Goal: Task Accomplishment & Management: Manage account settings

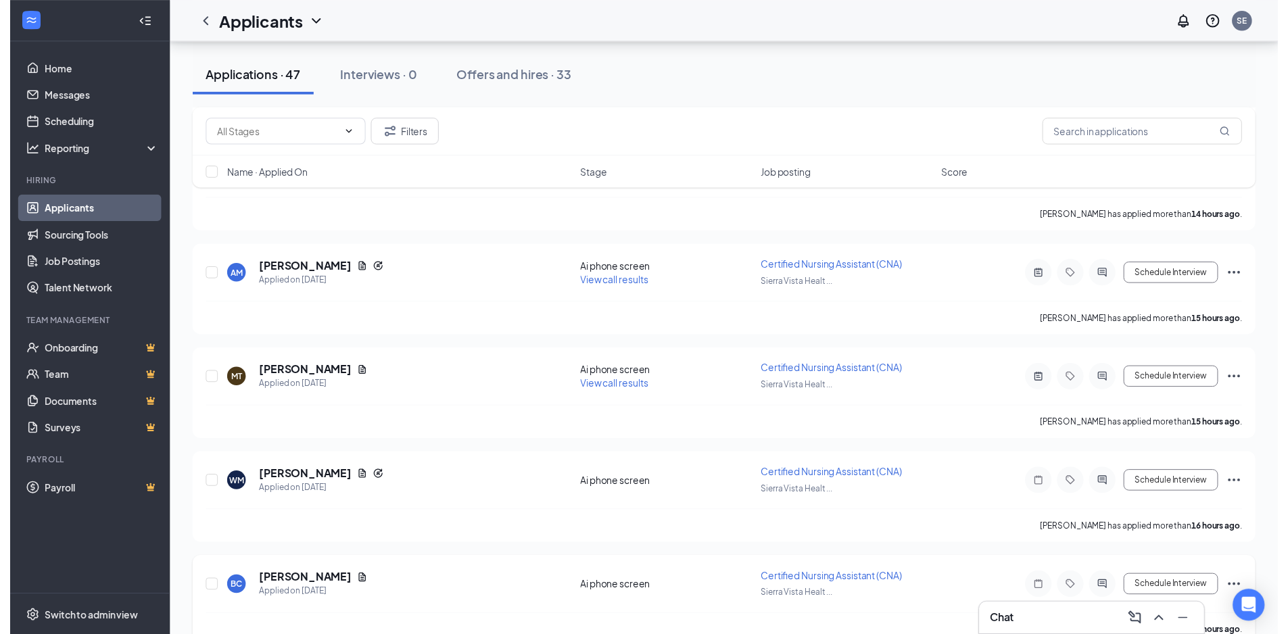
scroll to position [2927, 0]
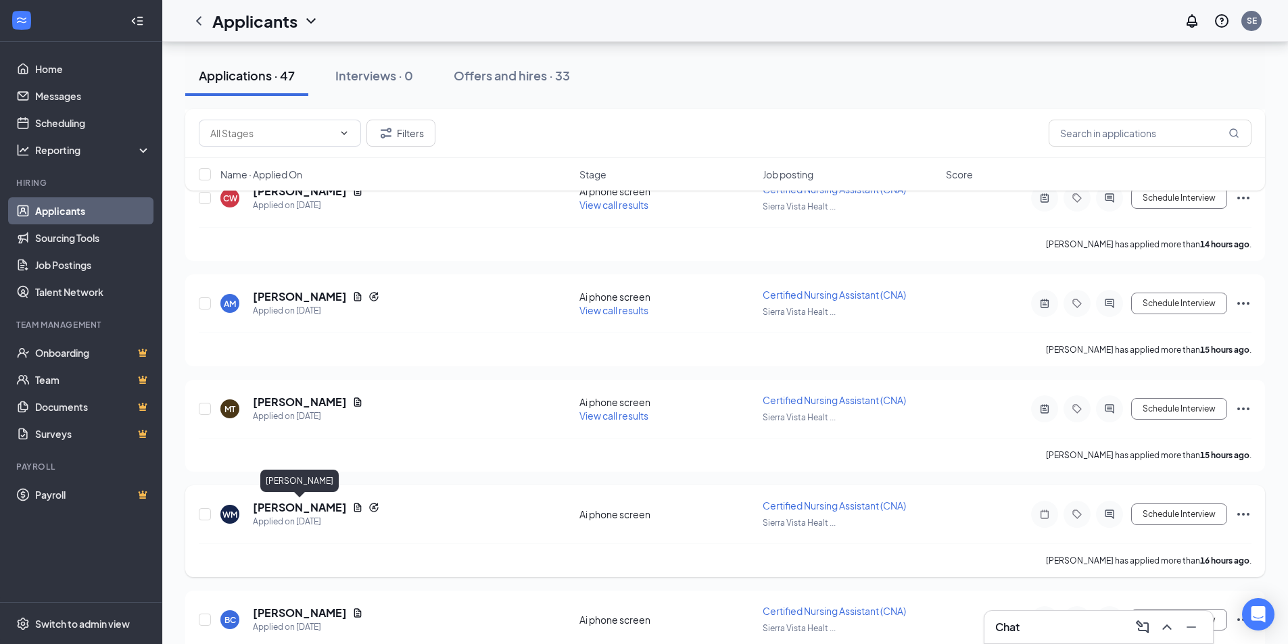
click at [327, 504] on h5 "[PERSON_NAME]" at bounding box center [300, 507] width 94 height 15
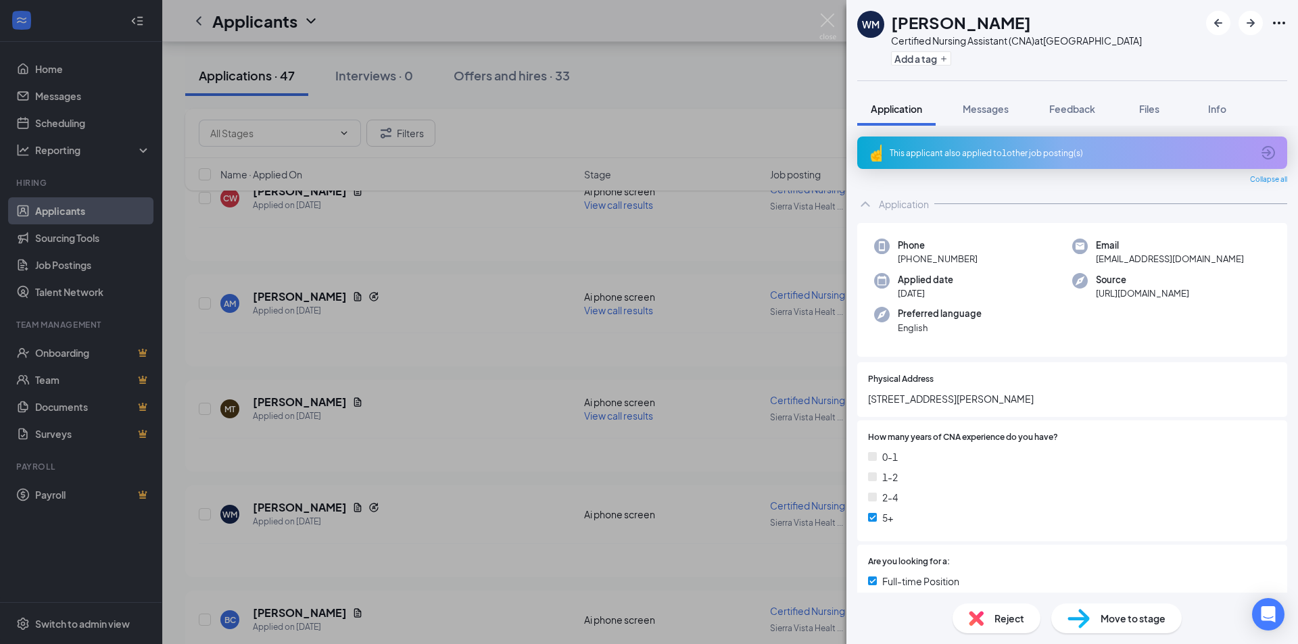
drag, startPoint x: 892, startPoint y: 22, endPoint x: 1031, endPoint y: 22, distance: 138.6
click at [1031, 22] on h1 "[PERSON_NAME]" at bounding box center [961, 22] width 140 height 23
click at [828, 27] on img at bounding box center [827, 27] width 17 height 26
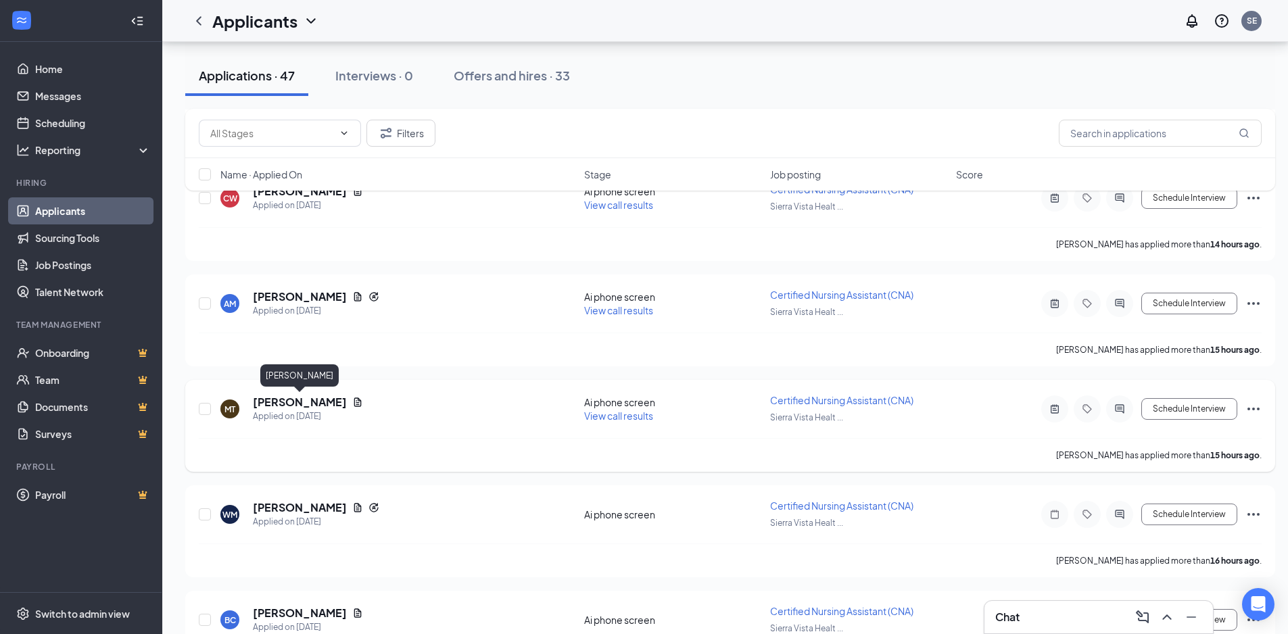
drag, startPoint x: 254, startPoint y: 398, endPoint x: 344, endPoint y: 400, distance: 90.6
click at [344, 400] on h5 "[PERSON_NAME]" at bounding box center [300, 402] width 94 height 15
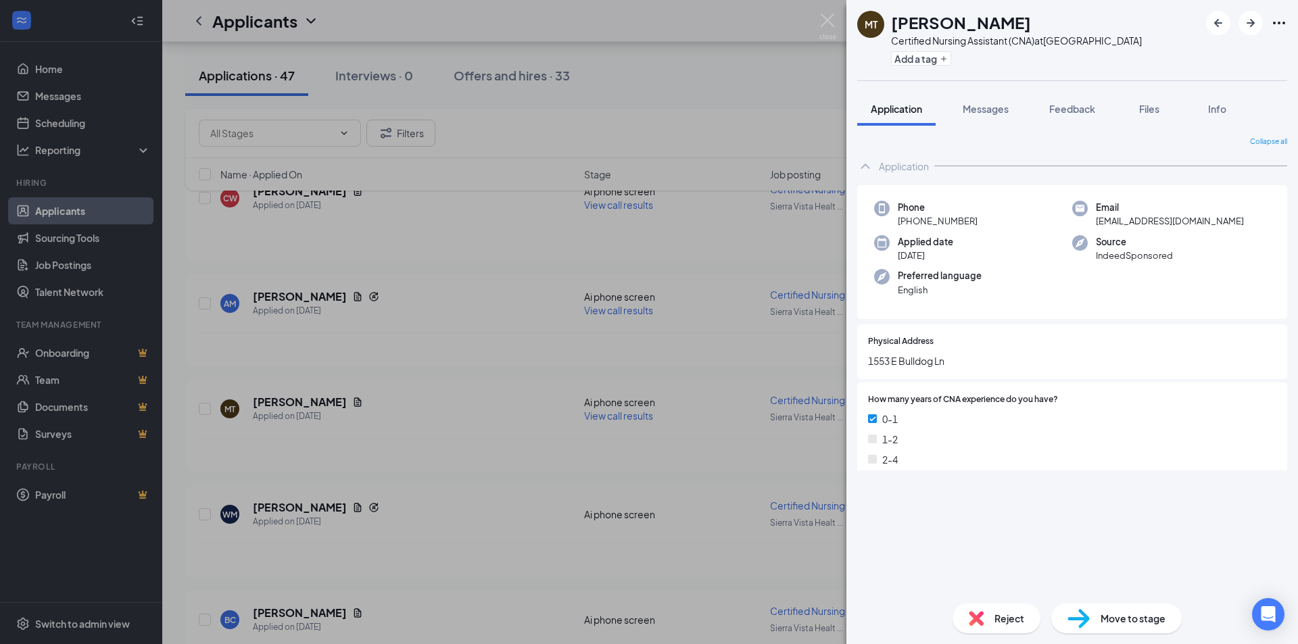
drag, startPoint x: 338, startPoint y: 404, endPoint x: 296, endPoint y: 396, distance: 42.8
click at [296, 396] on div "MT [PERSON_NAME] Certified Nursing Assistant (CNA) at [GEOGRAPHIC_DATA] Add a t…" at bounding box center [649, 322] width 1298 height 644
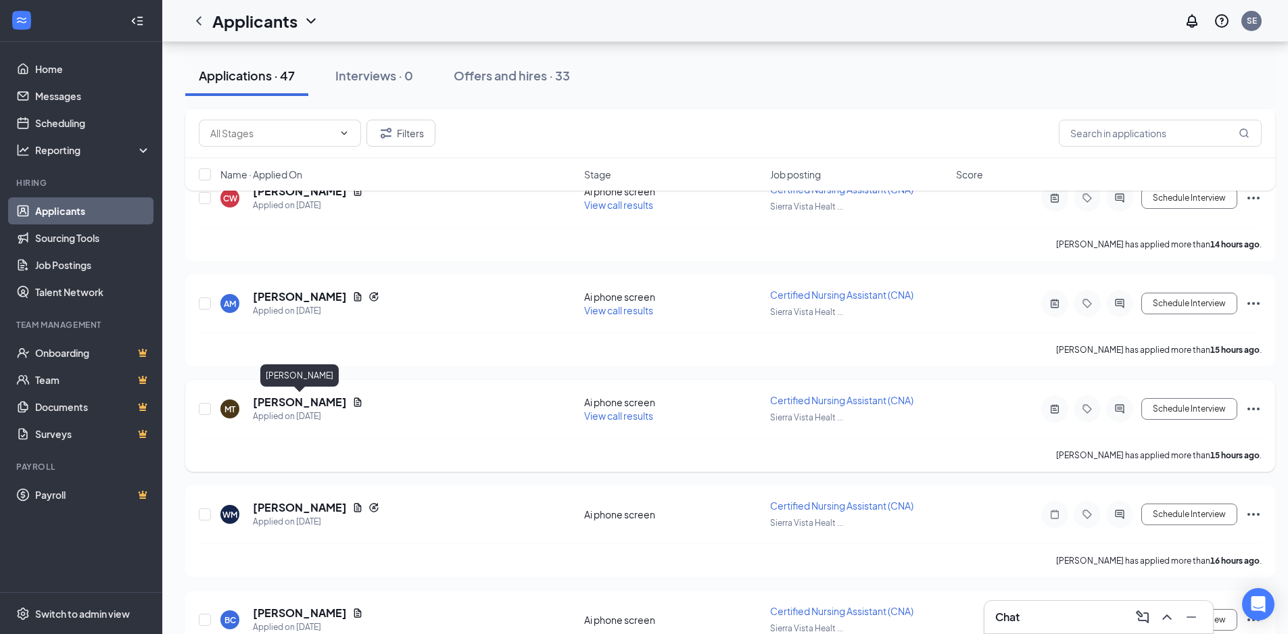
click at [295, 404] on h5 "[PERSON_NAME]" at bounding box center [300, 402] width 94 height 15
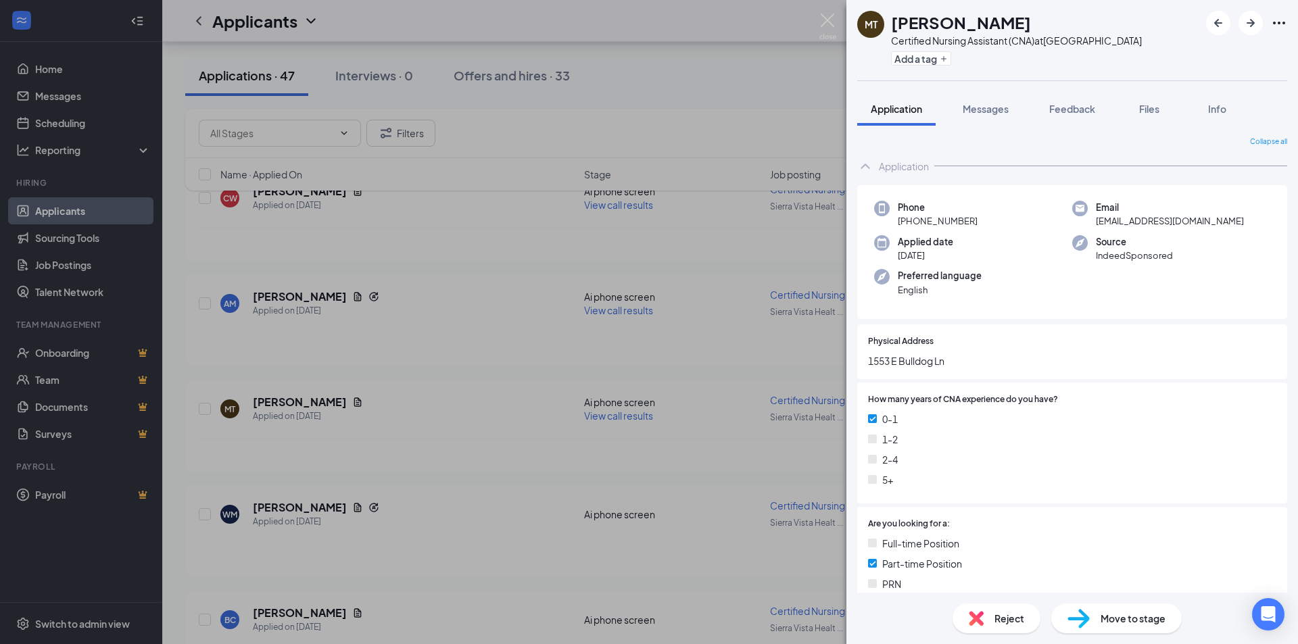
drag, startPoint x: 894, startPoint y: 22, endPoint x: 1042, endPoint y: 19, distance: 148.1
click at [1042, 19] on div "[PERSON_NAME]" at bounding box center [1016, 22] width 251 height 23
click at [831, 20] on img at bounding box center [827, 27] width 17 height 26
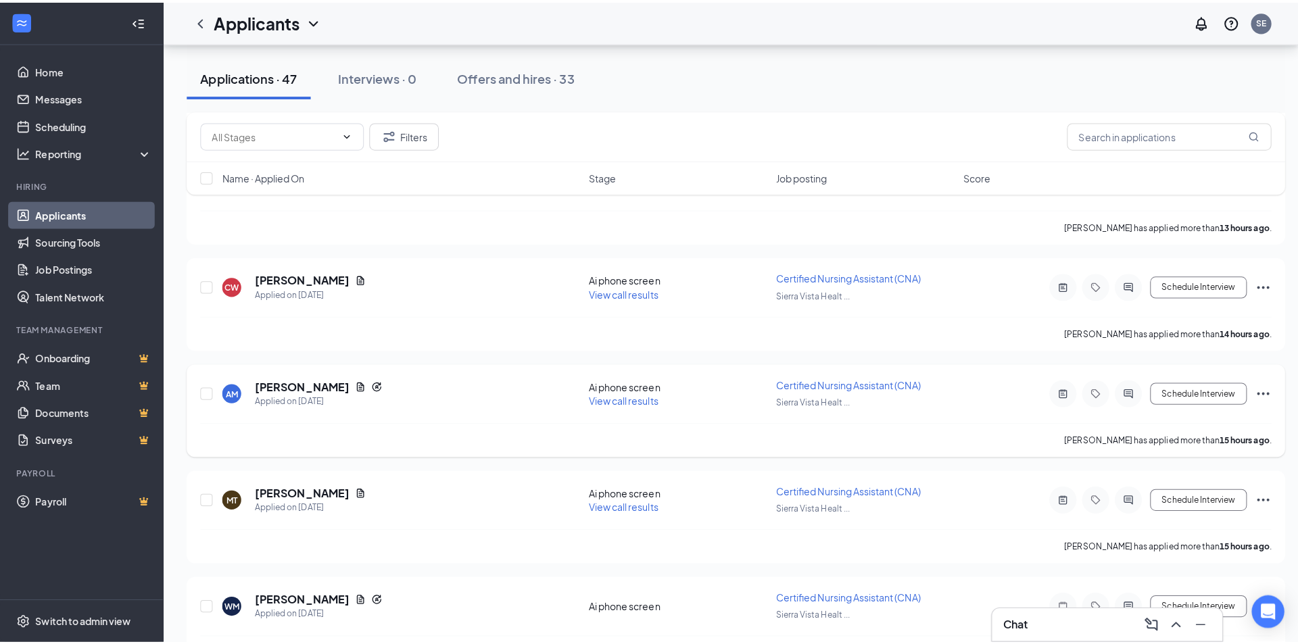
scroll to position [2819, 0]
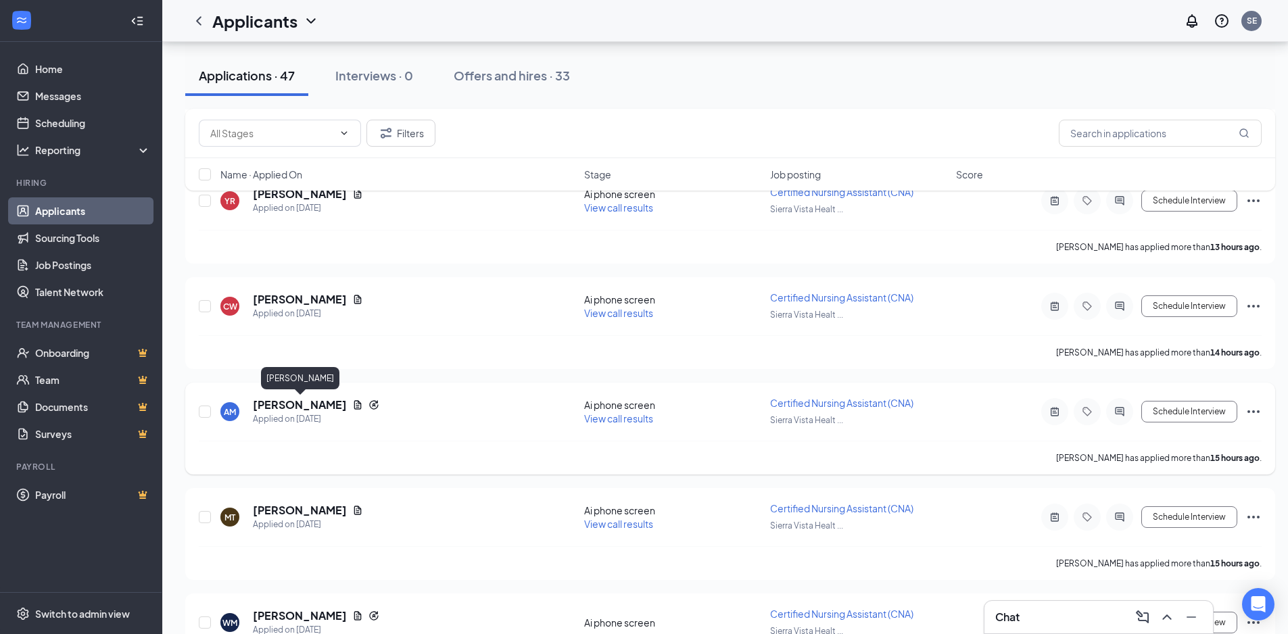
click at [296, 405] on h5 "[PERSON_NAME]" at bounding box center [300, 405] width 94 height 15
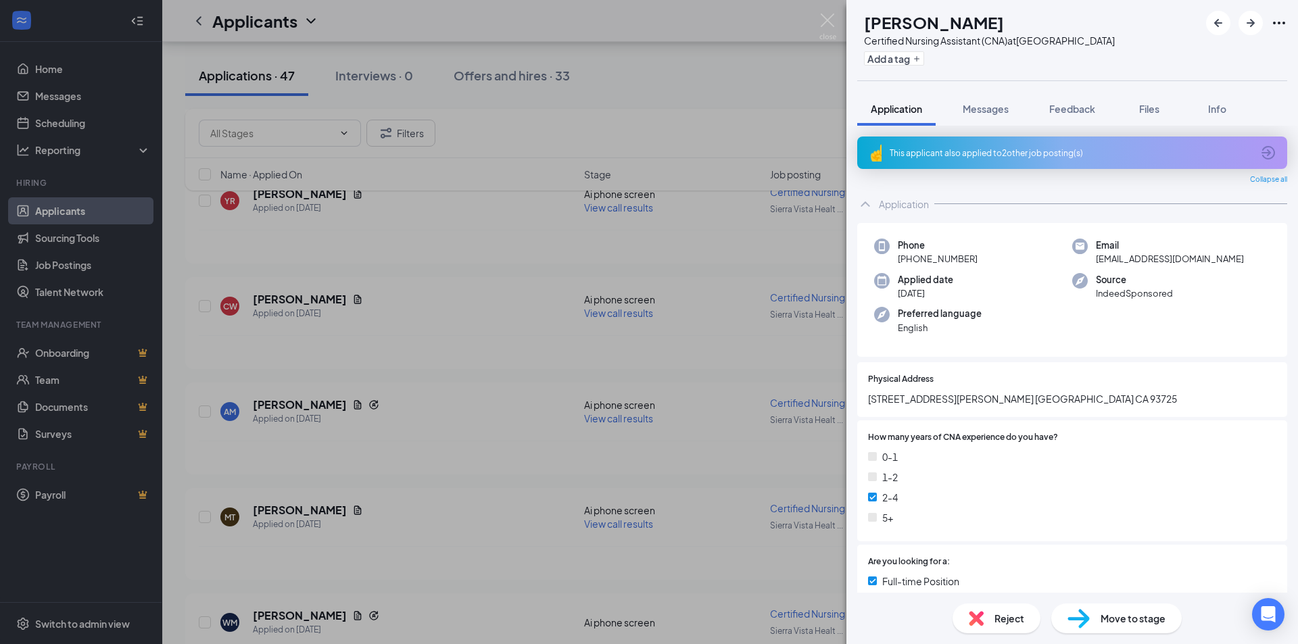
drag, startPoint x: 894, startPoint y: 24, endPoint x: 1032, endPoint y: 20, distance: 137.3
click at [1004, 20] on h1 "[PERSON_NAME]" at bounding box center [934, 22] width 140 height 23
click at [906, 22] on h1 "[PERSON_NAME]" at bounding box center [934, 22] width 140 height 23
drag, startPoint x: 893, startPoint y: 21, endPoint x: 1047, endPoint y: 21, distance: 154.2
click at [1047, 21] on div "[PERSON_NAME]" at bounding box center [989, 22] width 251 height 23
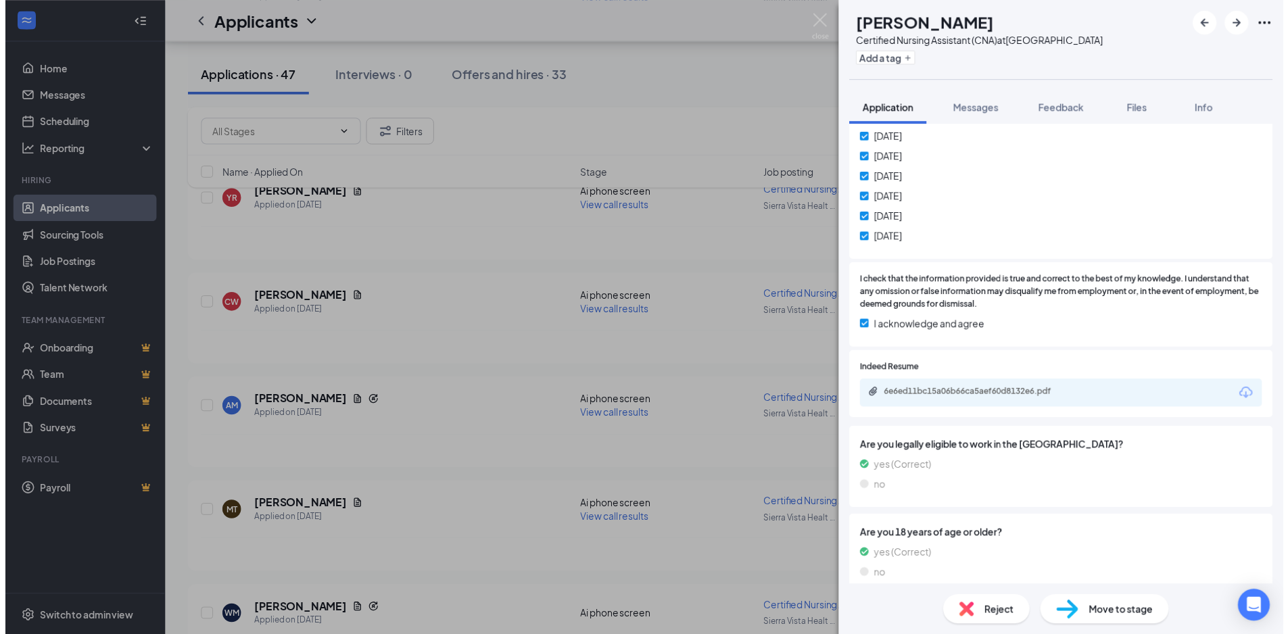
scroll to position [673, 0]
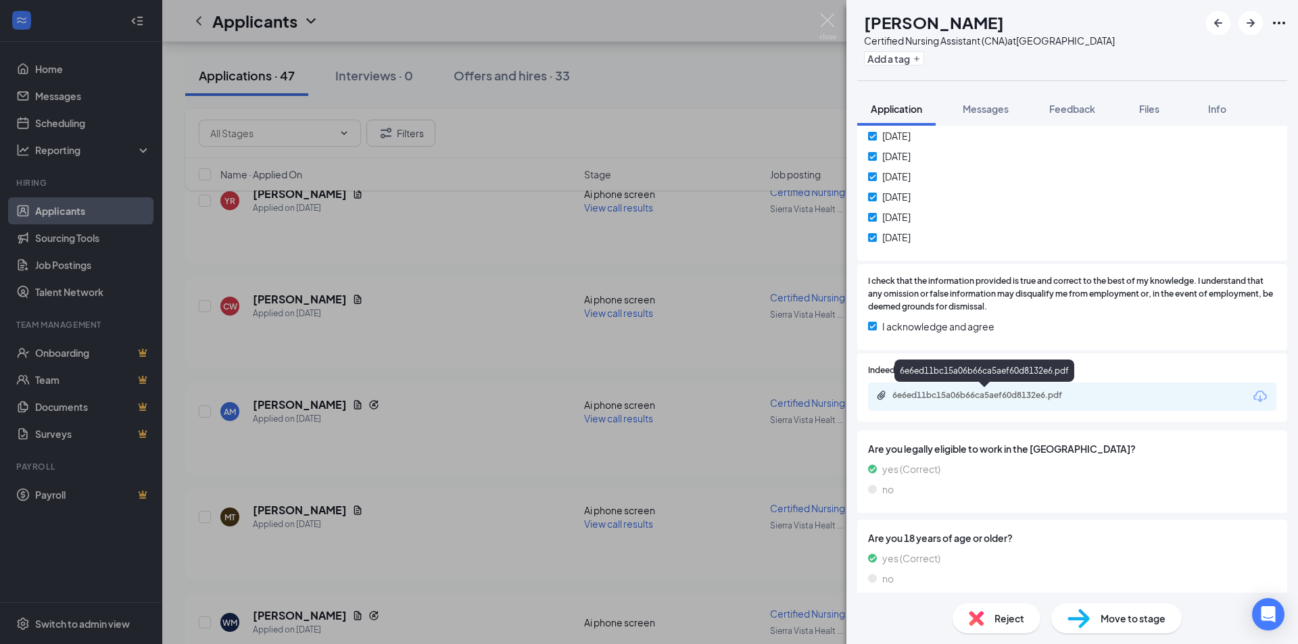
click at [981, 398] on div "6e6ed11bc15a06b66ca5aef60d8132e6.pdf" at bounding box center [986, 395] width 189 height 11
click at [826, 21] on img at bounding box center [827, 27] width 17 height 26
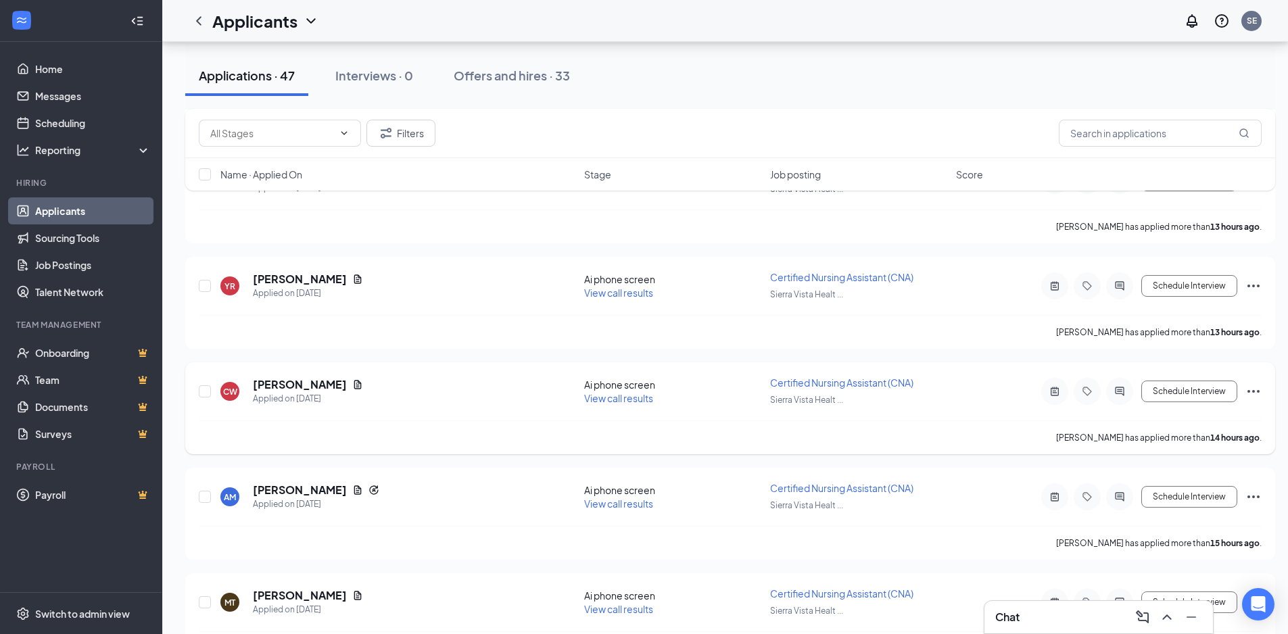
scroll to position [2711, 0]
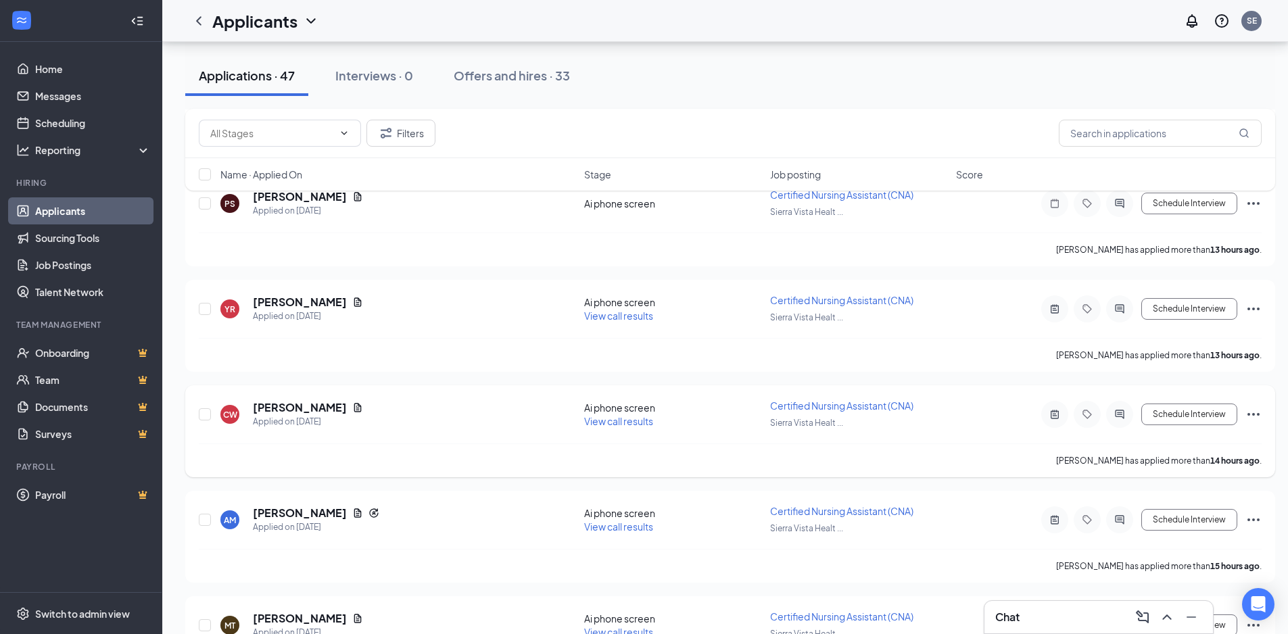
drag, startPoint x: 250, startPoint y: 406, endPoint x: 331, endPoint y: 410, distance: 81.2
click at [331, 410] on div "CW [PERSON_NAME] Applied on [DATE]" at bounding box center [398, 414] width 356 height 28
click at [274, 410] on h5 "[PERSON_NAME]" at bounding box center [300, 407] width 94 height 15
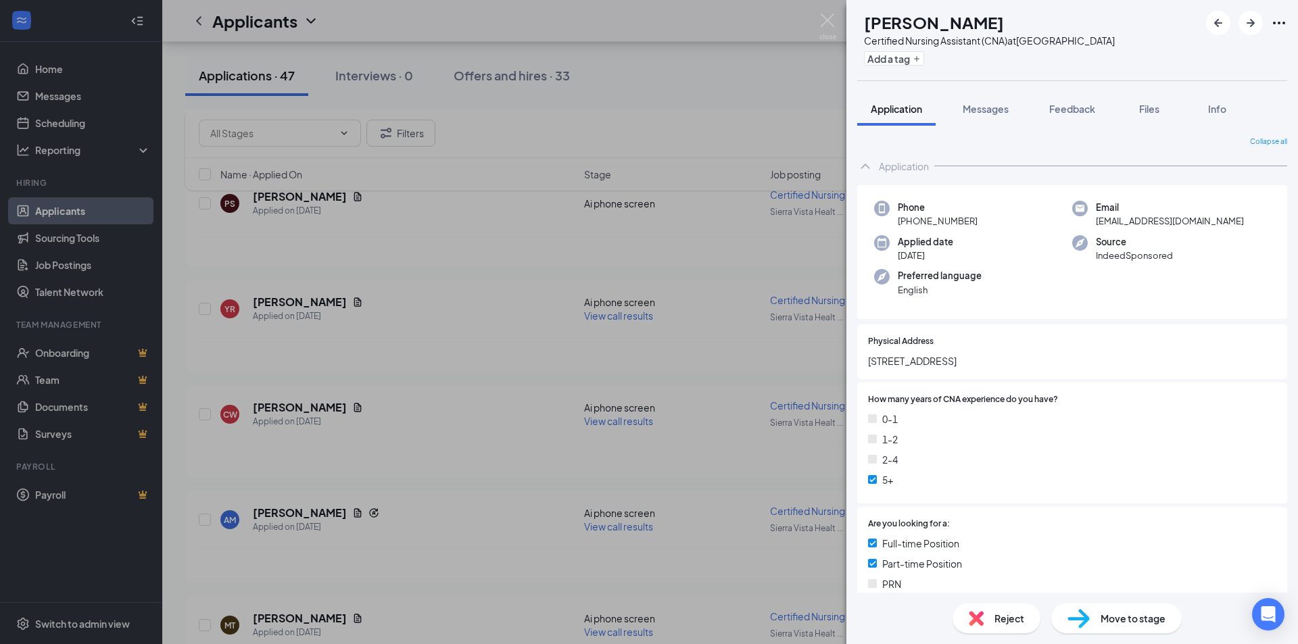
click at [834, 18] on img at bounding box center [827, 27] width 17 height 26
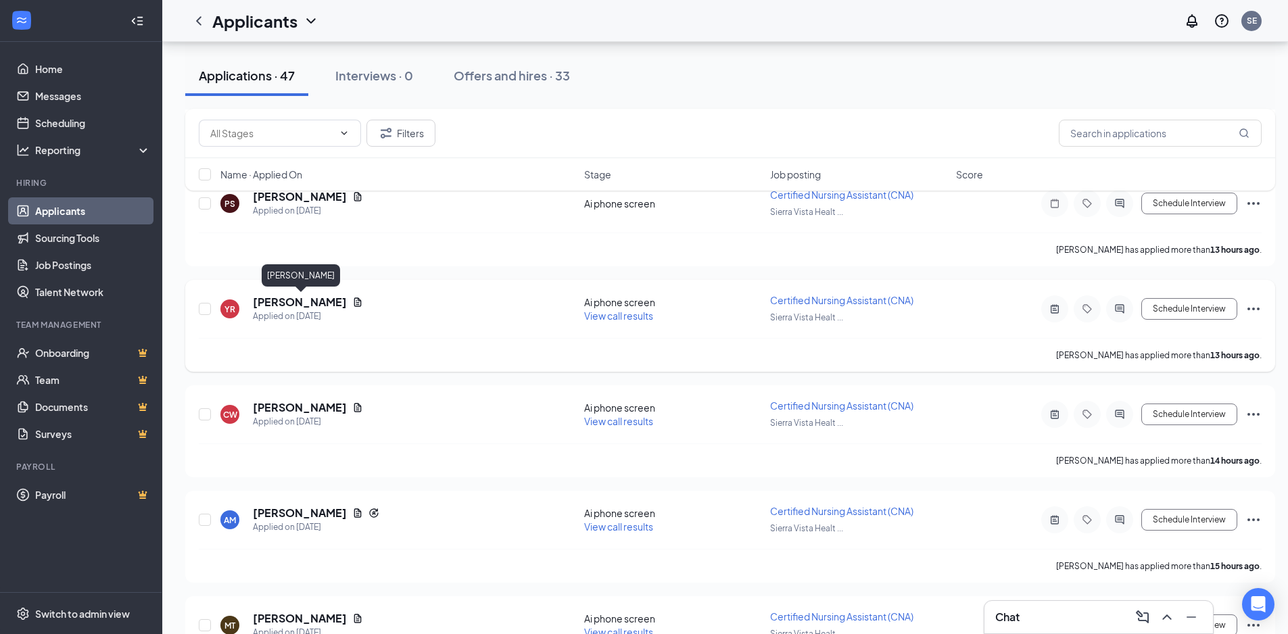
drag, startPoint x: 254, startPoint y: 297, endPoint x: 357, endPoint y: 299, distance: 103.5
click at [347, 299] on h5 "[PERSON_NAME]" at bounding box center [300, 302] width 94 height 15
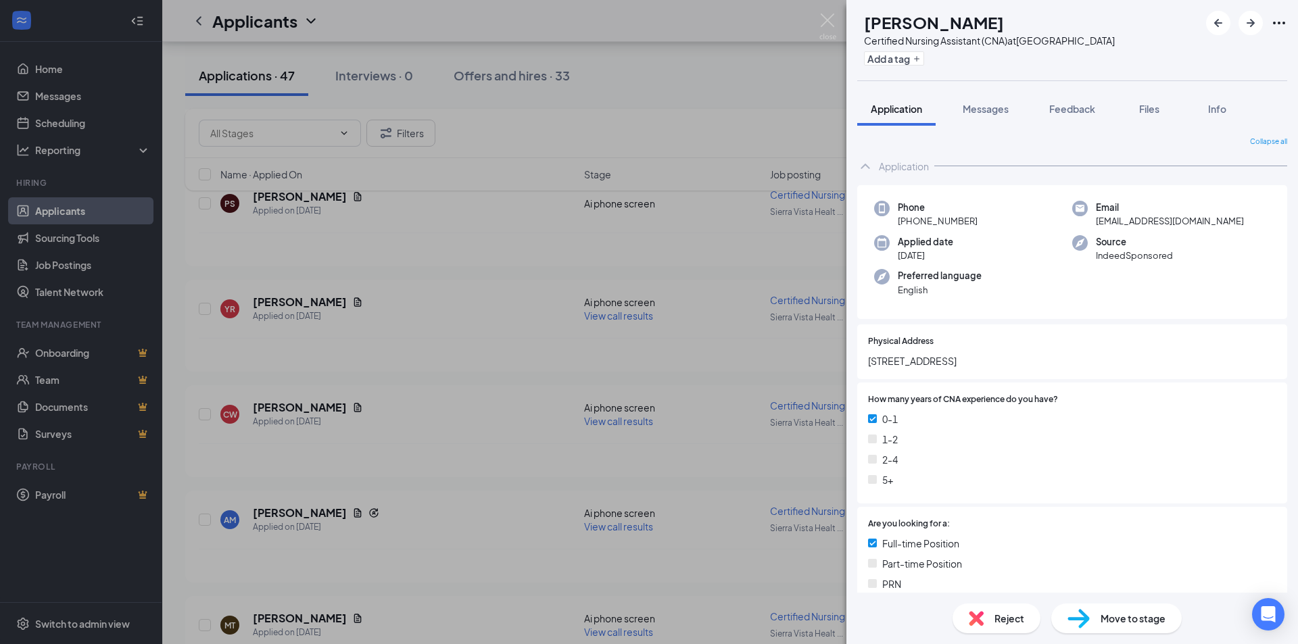
drag, startPoint x: 356, startPoint y: 300, endPoint x: 1062, endPoint y: 15, distance: 761.3
click at [1062, 15] on div "[PERSON_NAME]" at bounding box center [989, 22] width 251 height 23
click at [830, 24] on img at bounding box center [827, 27] width 17 height 26
